Goal: Information Seeking & Learning: Learn about a topic

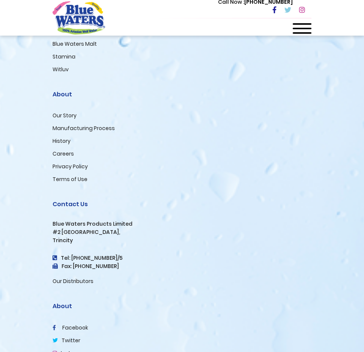
scroll to position [1706, 0]
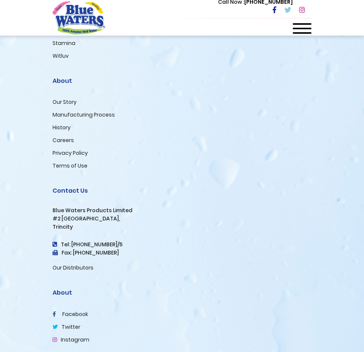
click at [64, 131] on link "History" at bounding box center [61, 127] width 18 height 7
